Goal: Information Seeking & Learning: Learn about a topic

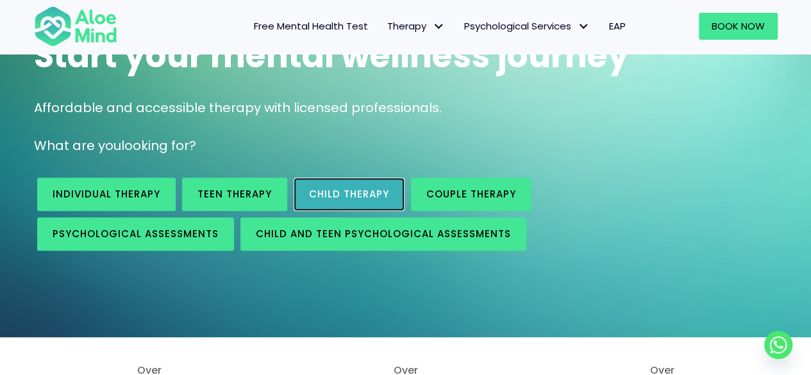
click at [337, 196] on span "Child Therapy" at bounding box center [349, 193] width 80 height 13
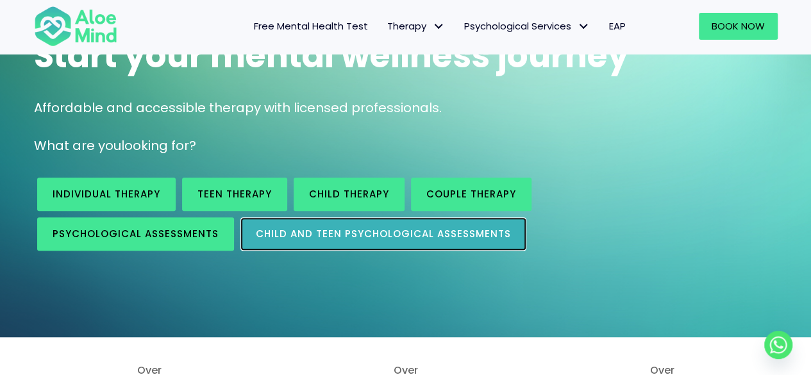
click at [316, 225] on link "Child and Teen Psychological assessments" at bounding box center [384, 233] width 286 height 33
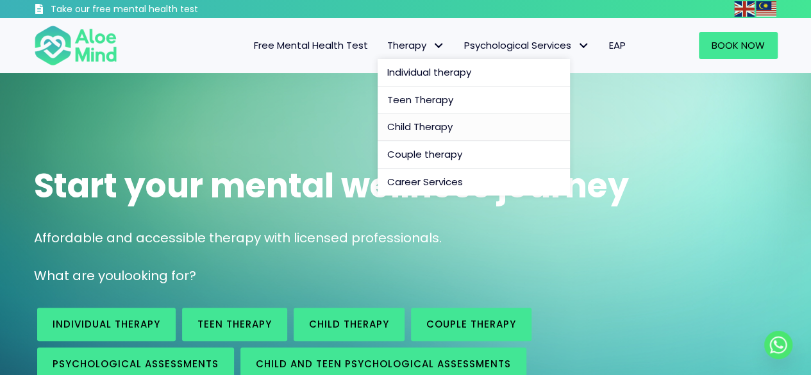
click at [425, 126] on span "Child Therapy" at bounding box center [419, 126] width 65 height 13
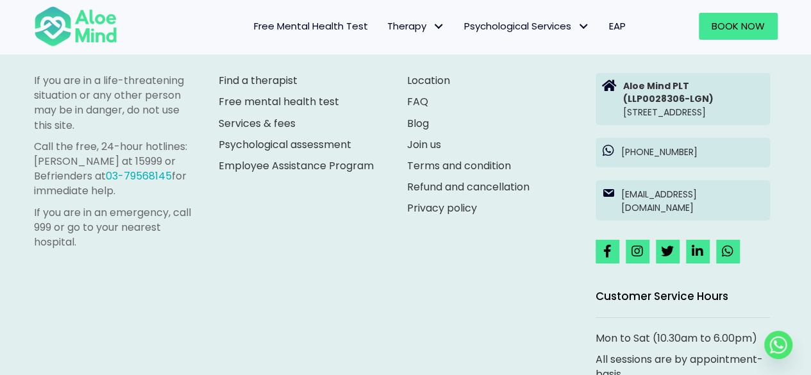
scroll to position [2245, 0]
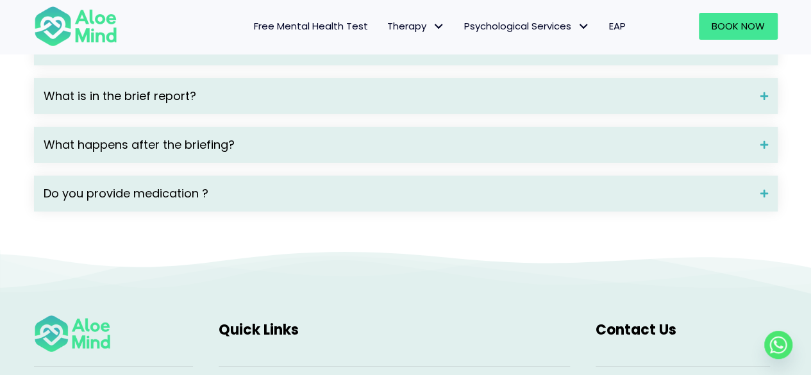
scroll to position [2245, 0]
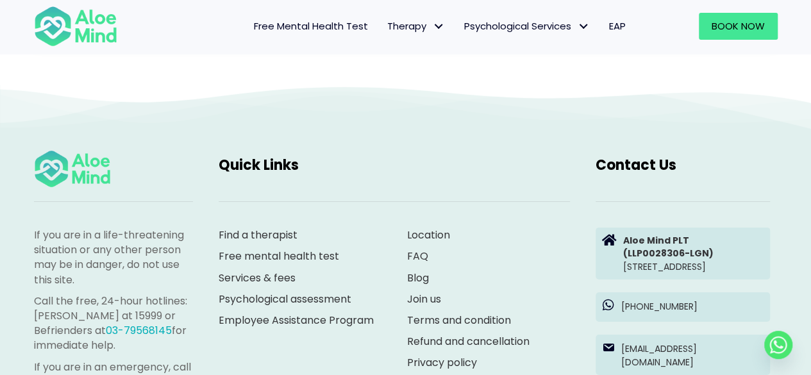
scroll to position [1989, 0]
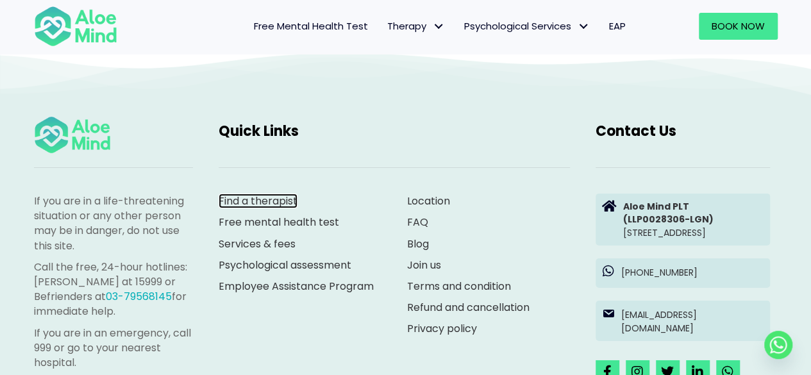
click at [273, 208] on link "Find a therapist" at bounding box center [258, 201] width 79 height 15
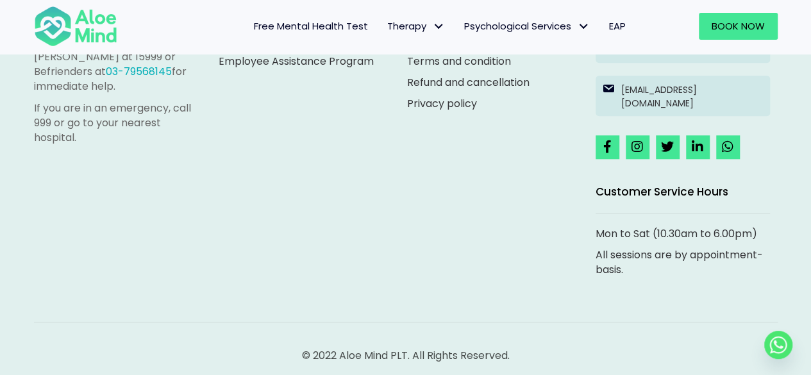
scroll to position [132, 0]
